Goal: Information Seeking & Learning: Find specific page/section

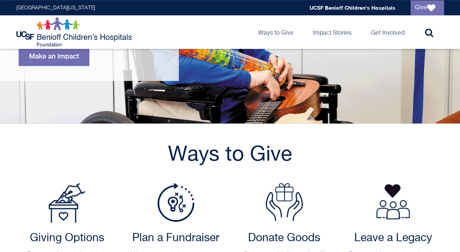
scroll to position [335, 0]
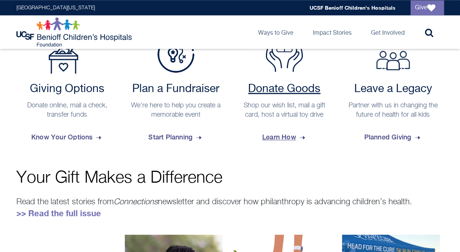
click at [290, 90] on h2 "Donate Goods" at bounding box center [284, 88] width 95 height 13
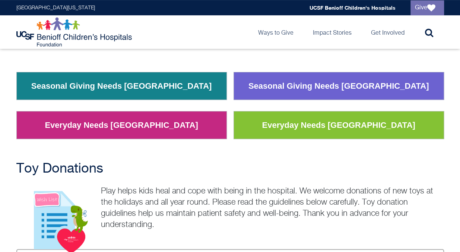
scroll to position [149, 0]
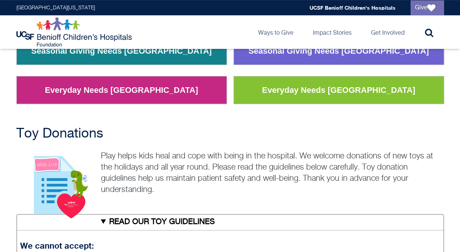
click at [111, 56] on link "Seasonal Giving Needs Oakland" at bounding box center [122, 50] width 192 height 19
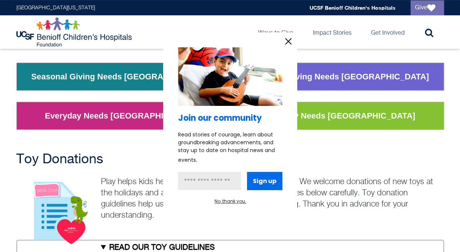
scroll to position [112, 0]
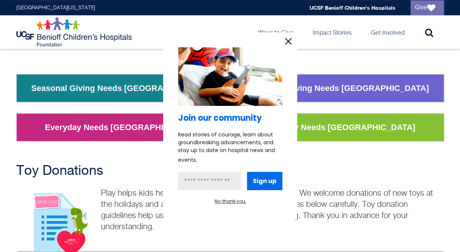
click at [352, 89] on div at bounding box center [230, 126] width 460 height 252
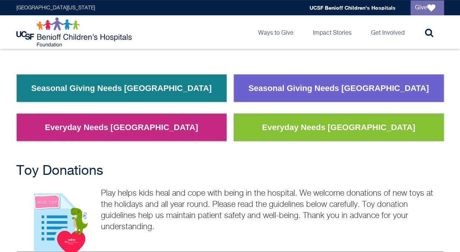
click at [353, 89] on body "Skip to main content University of California San Francisco Global navigation U…" at bounding box center [230, 14] width 460 height 252
click at [309, 92] on link "Seasonal Giving Needs San Francisco" at bounding box center [339, 88] width 192 height 19
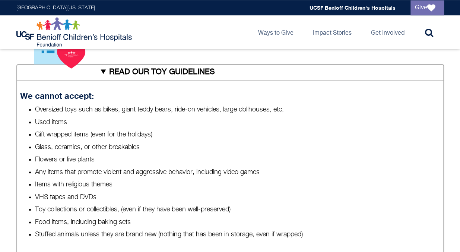
scroll to position [284, 0]
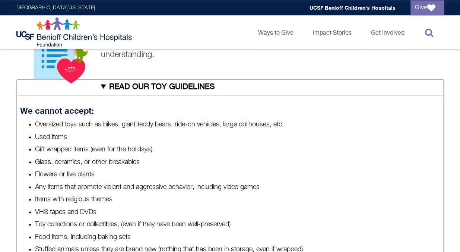
click at [430, 32] on icon at bounding box center [429, 32] width 8 height 9
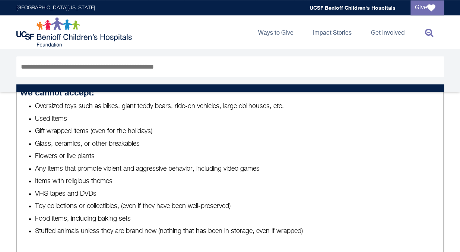
scroll to position [347, 0]
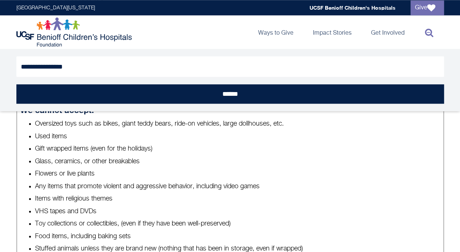
type input "**********"
click at [16, 84] on input "******" at bounding box center [229, 93] width 427 height 19
